Goal: Task Accomplishment & Management: Manage account settings

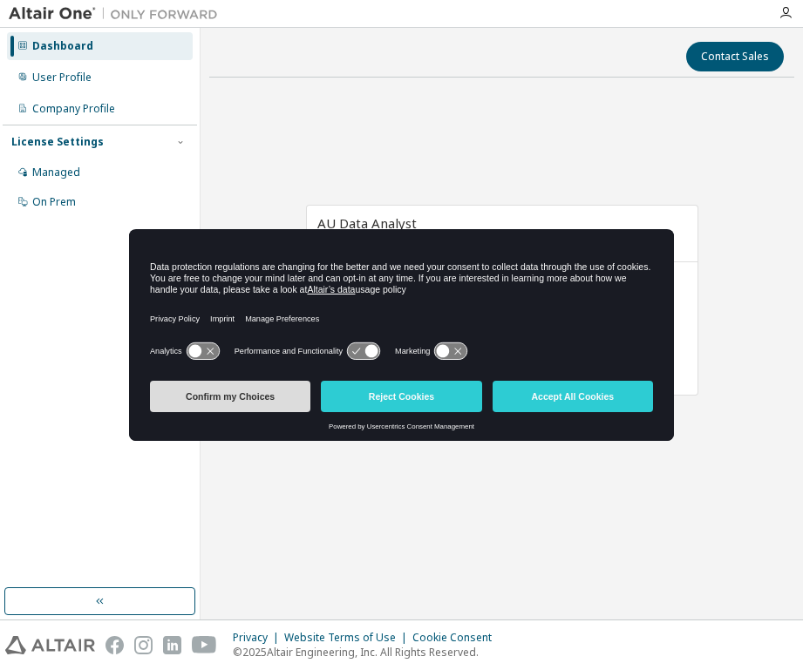
click at [233, 392] on button "Confirm my Choices" at bounding box center [230, 396] width 160 height 31
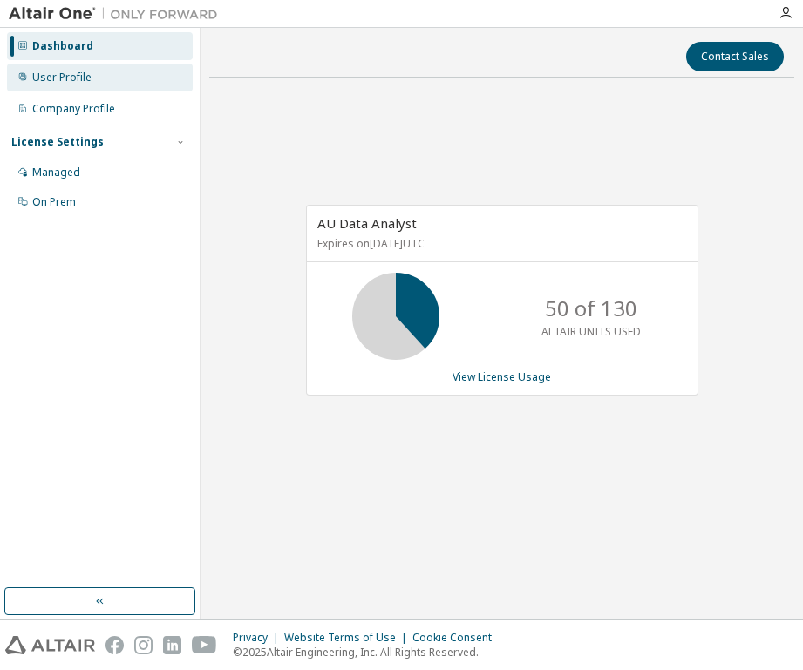
click at [69, 77] on div "User Profile" at bounding box center [61, 78] width 59 height 14
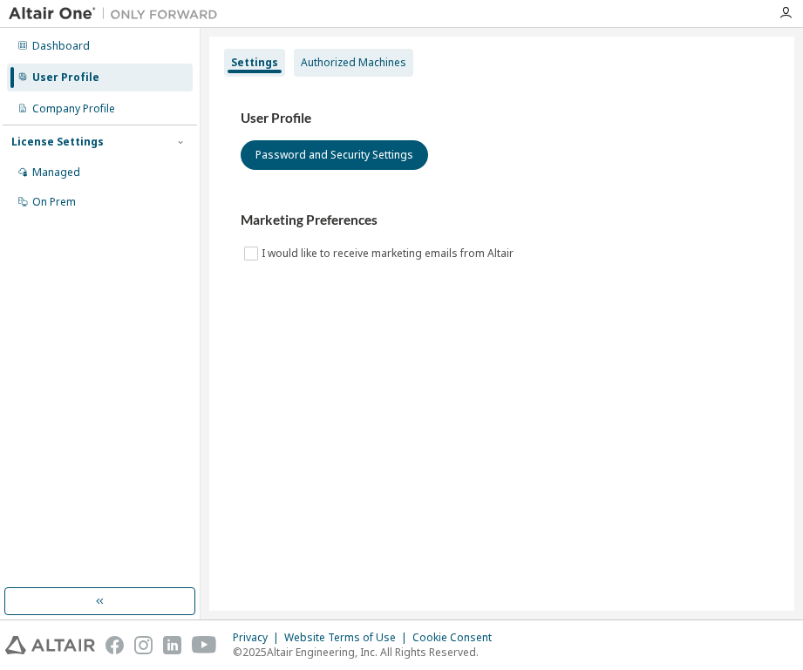
click at [342, 64] on div "Authorized Machines" at bounding box center [353, 63] width 105 height 14
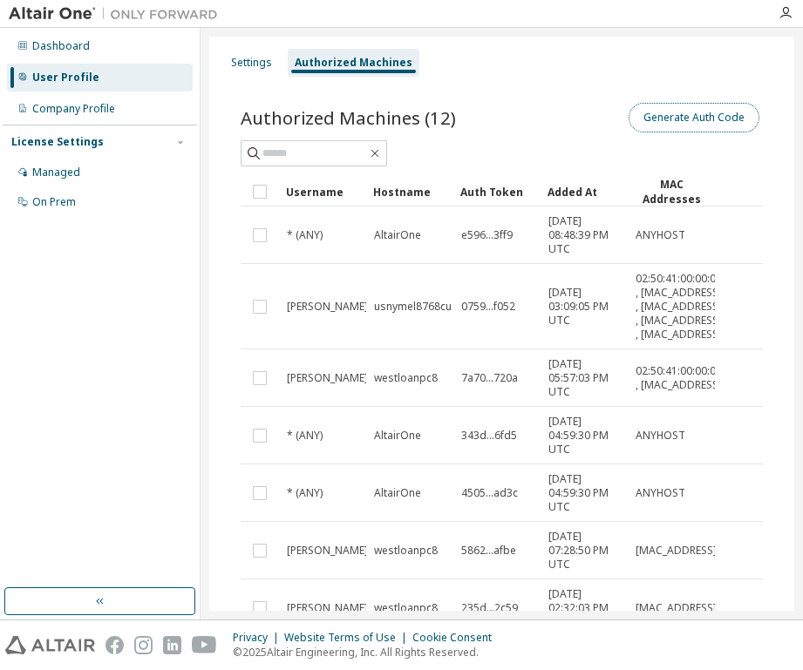
click at [648, 115] on button "Generate Auth Code" at bounding box center [693, 118] width 131 height 30
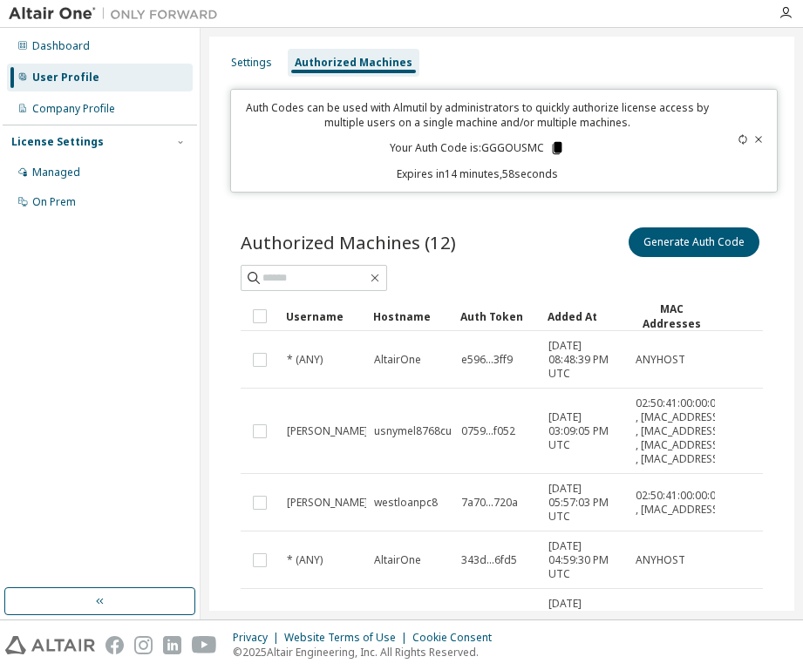
click at [553, 150] on icon at bounding box center [558, 148] width 10 height 12
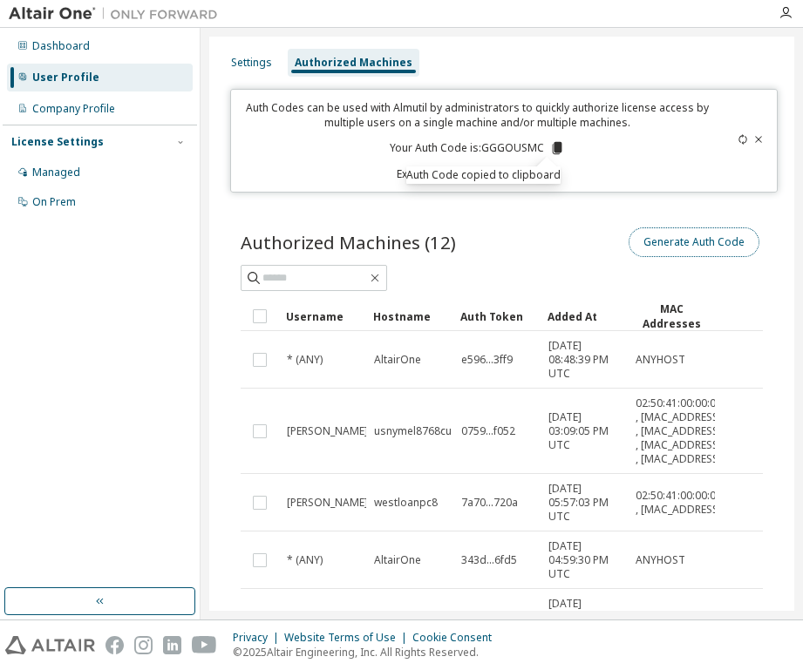
click at [674, 239] on button "Generate Auth Code" at bounding box center [693, 243] width 131 height 30
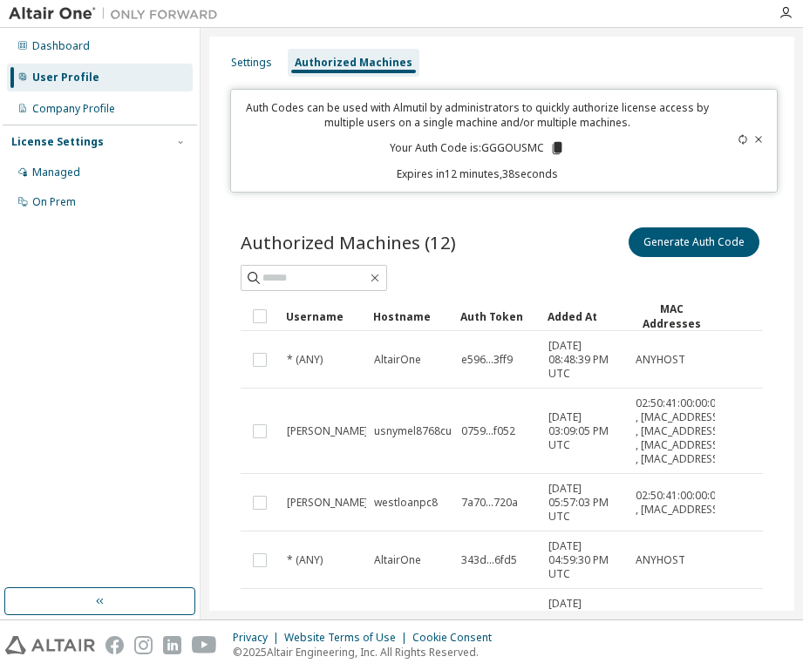
click at [755, 138] on icon at bounding box center [758, 139] width 7 height 6
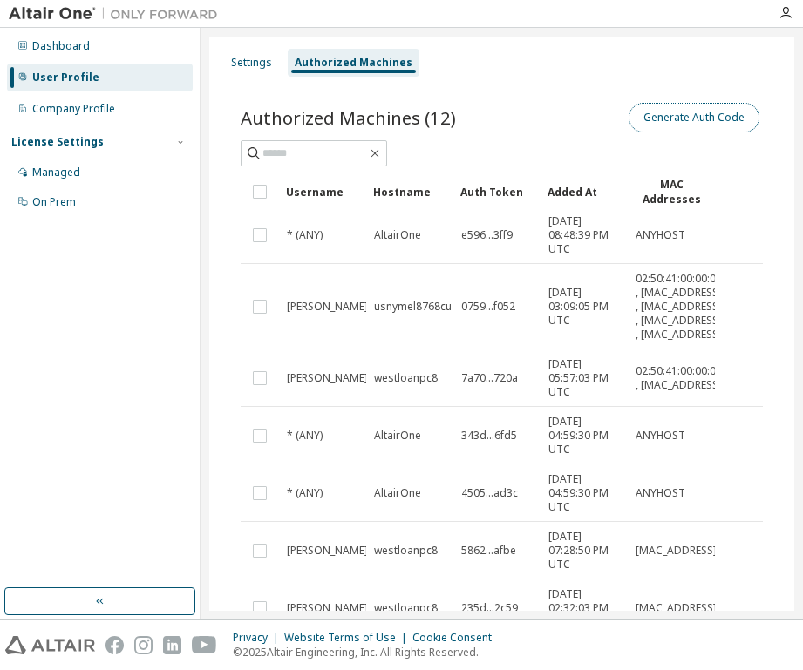
click at [659, 118] on button "Generate Auth Code" at bounding box center [693, 118] width 131 height 30
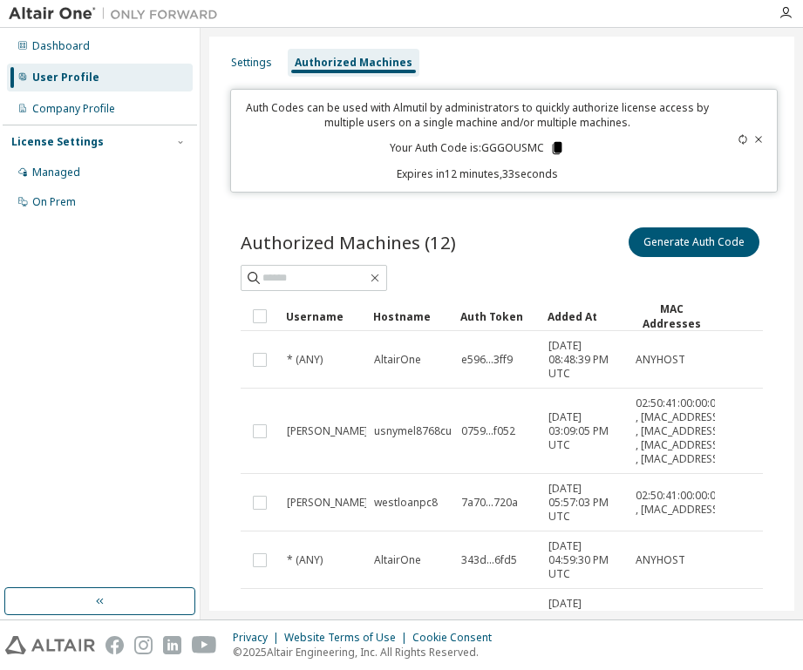
click at [553, 148] on icon at bounding box center [558, 148] width 10 height 12
